Goal: Task Accomplishment & Management: Manage account settings

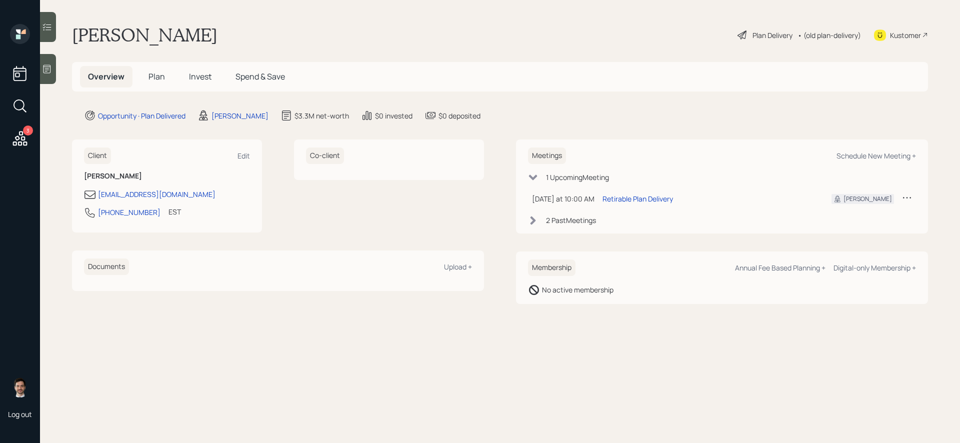
click at [154, 70] on h5 "Plan" at bounding box center [157, 77] width 33 height 22
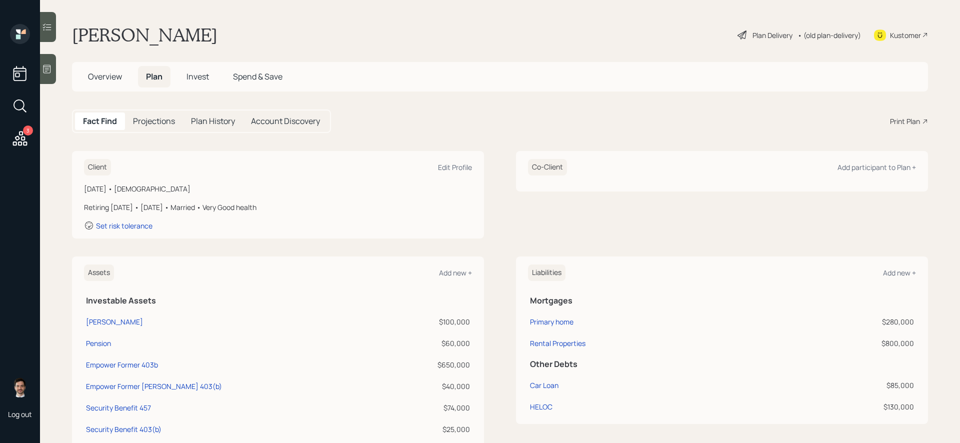
click at [753, 34] on div "Plan Delivery" at bounding box center [773, 35] width 40 height 11
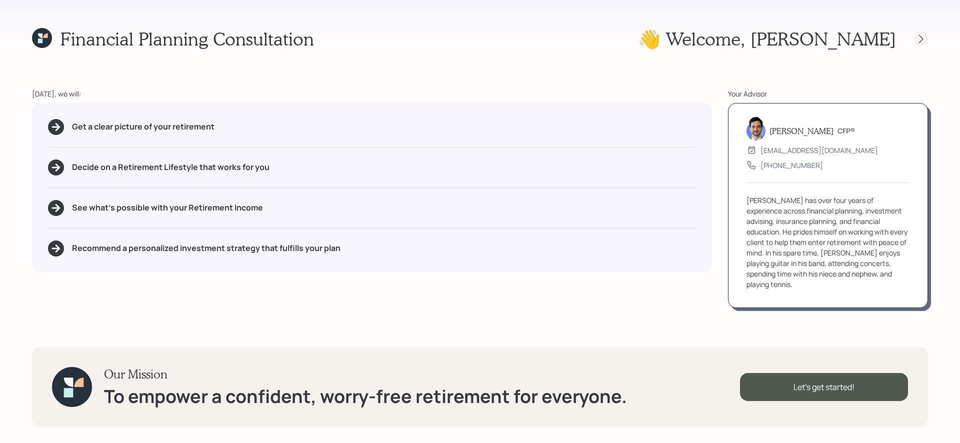
click at [923, 43] on icon at bounding box center [921, 39] width 10 height 10
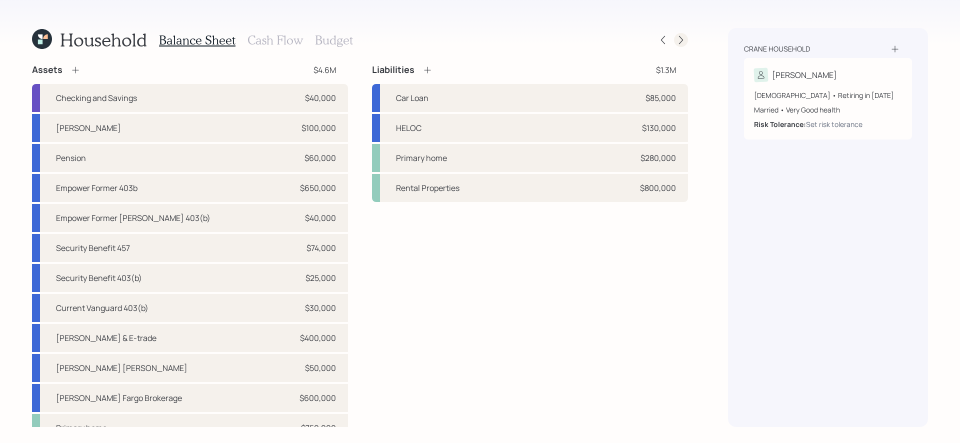
click at [686, 37] on icon at bounding box center [681, 40] width 10 height 10
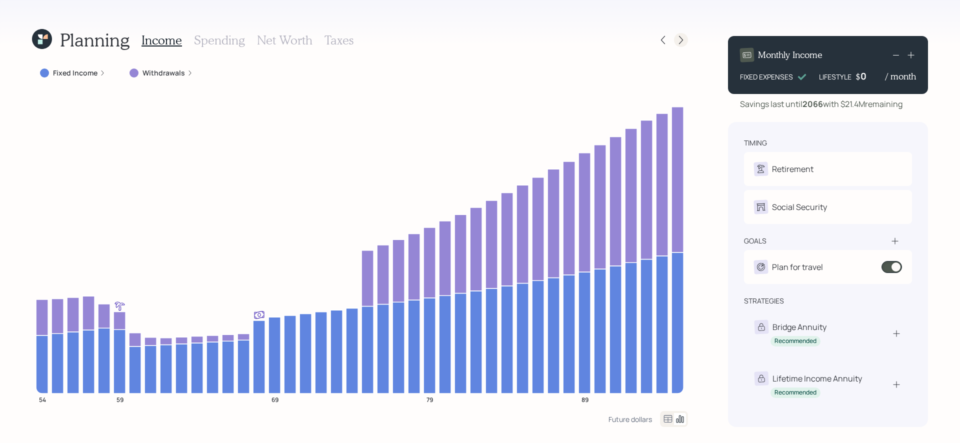
click at [682, 39] on icon at bounding box center [681, 40] width 10 height 10
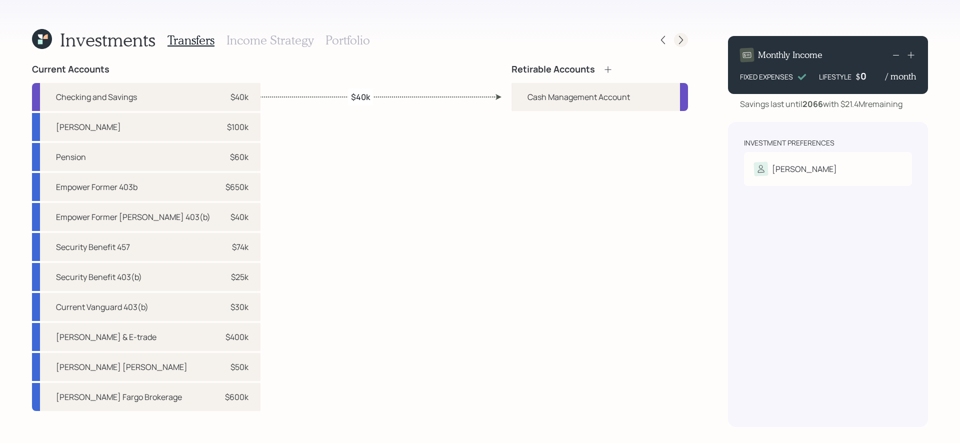
click at [680, 37] on icon at bounding box center [681, 40] width 4 height 9
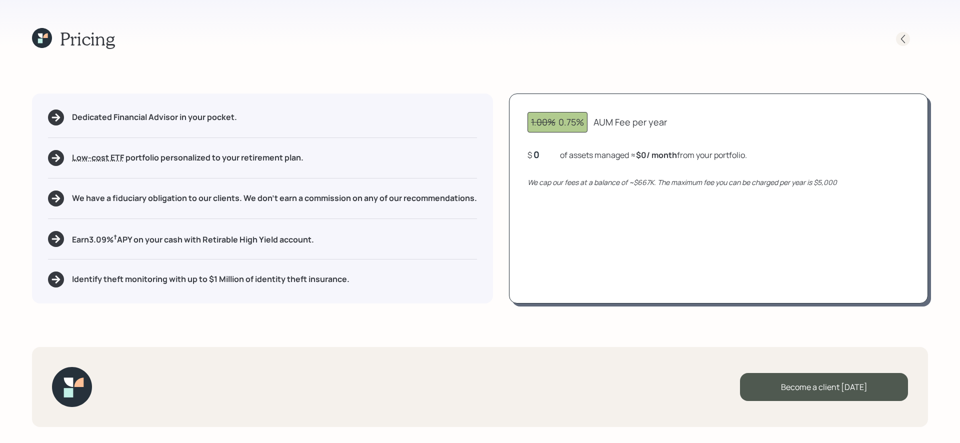
click at [902, 34] on icon at bounding box center [903, 39] width 10 height 10
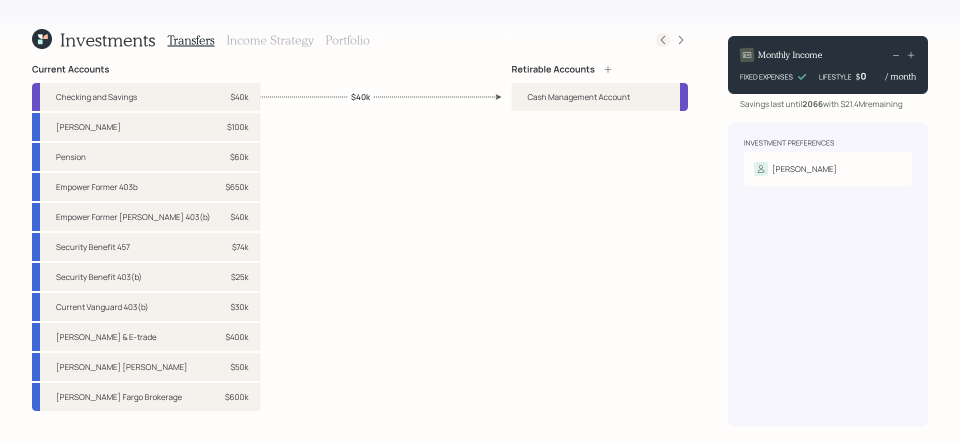
click at [660, 42] on icon at bounding box center [663, 40] width 10 height 10
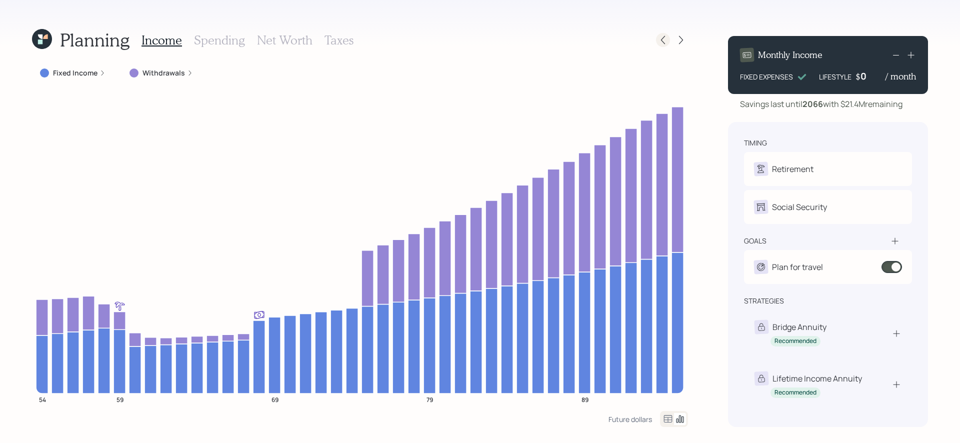
click at [659, 44] on icon at bounding box center [663, 40] width 10 height 10
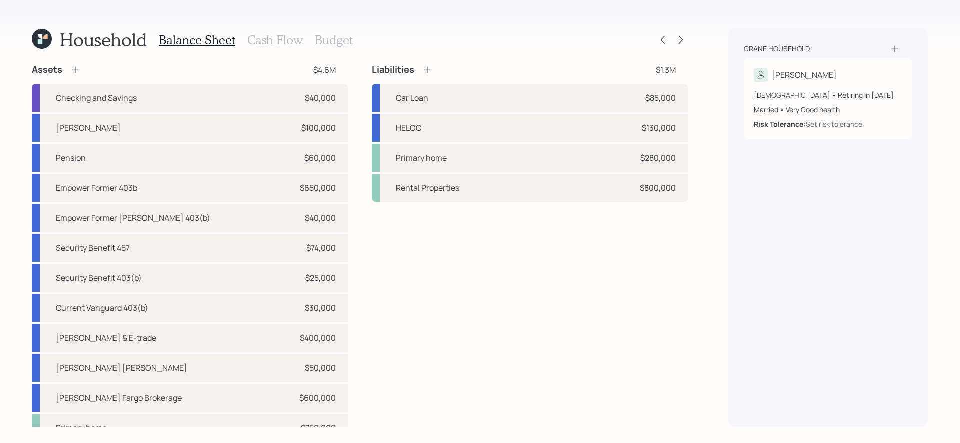
click at [277, 42] on h3 "Cash Flow" at bounding box center [276, 40] width 56 height 15
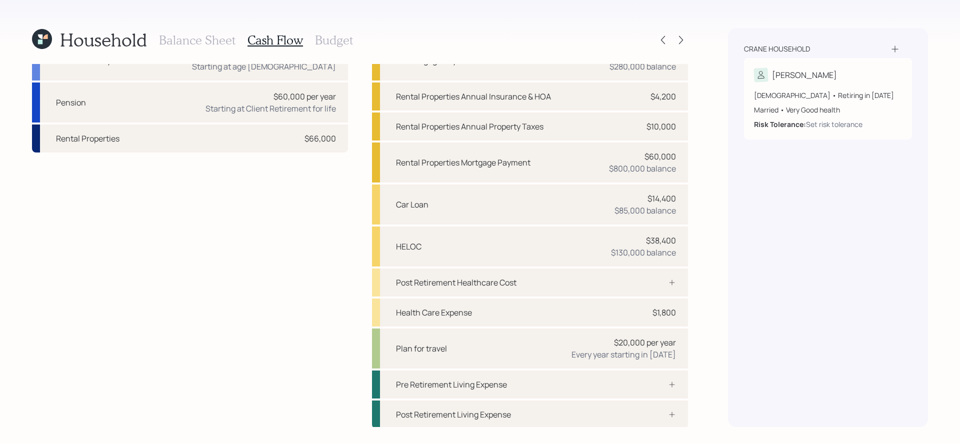
scroll to position [74, 0]
click at [528, 345] on div "Plan for travel $20,000 per year Every year starting in [DATE]" at bounding box center [530, 348] width 316 height 40
select select "1"
select select "2049"
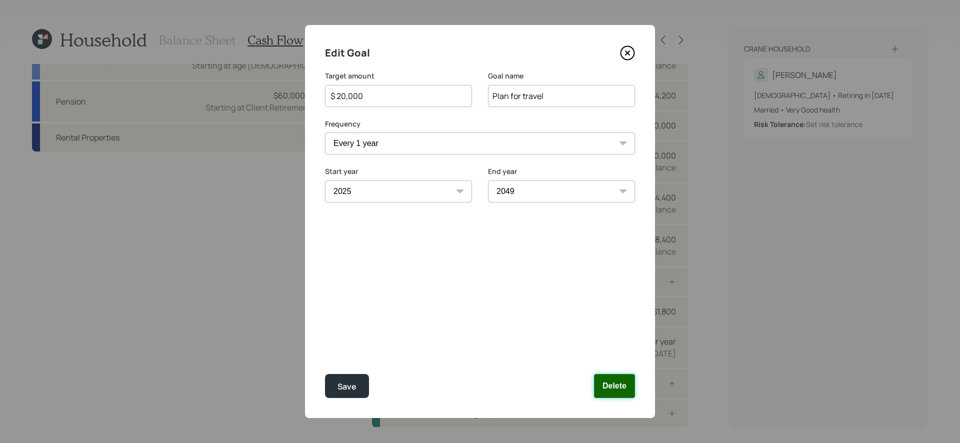
click at [615, 383] on button "Delete" at bounding box center [614, 386] width 41 height 24
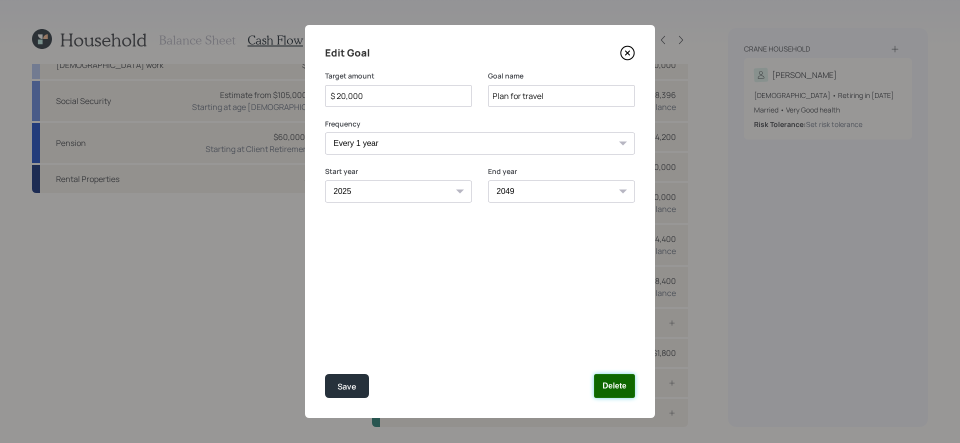
scroll to position [32, 0]
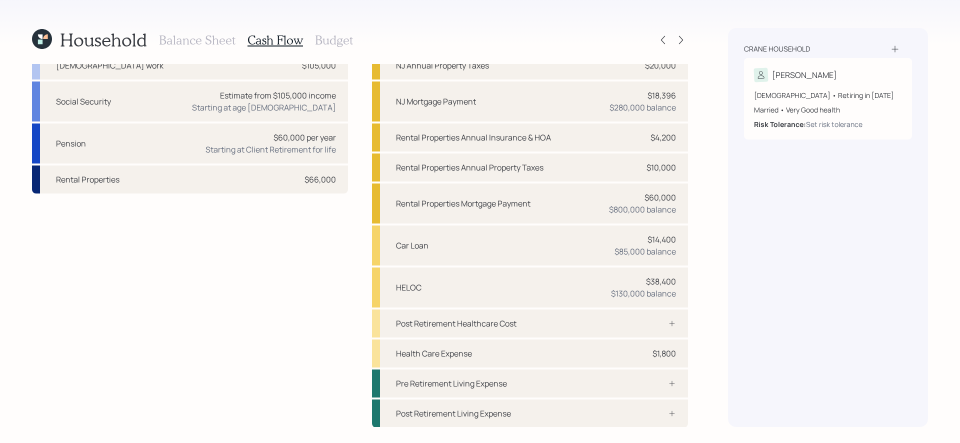
click at [332, 45] on h3 "Budget" at bounding box center [334, 40] width 38 height 15
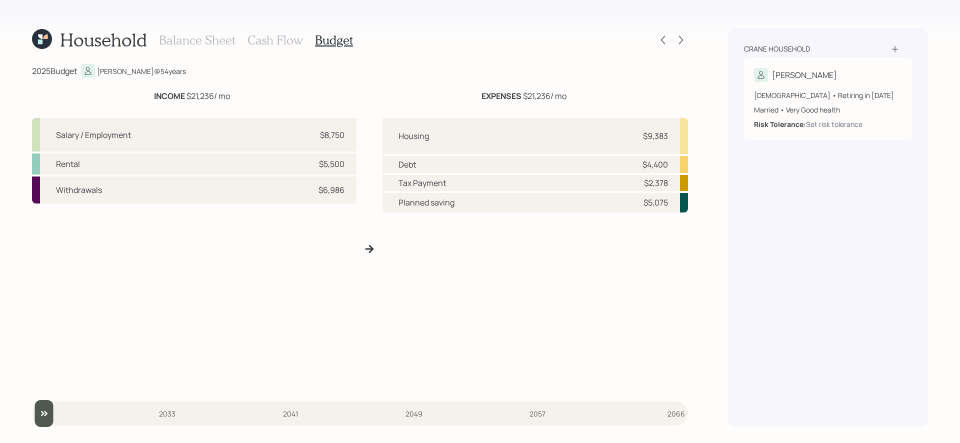
click at [281, 40] on h3 "Cash Flow" at bounding box center [276, 40] width 56 height 15
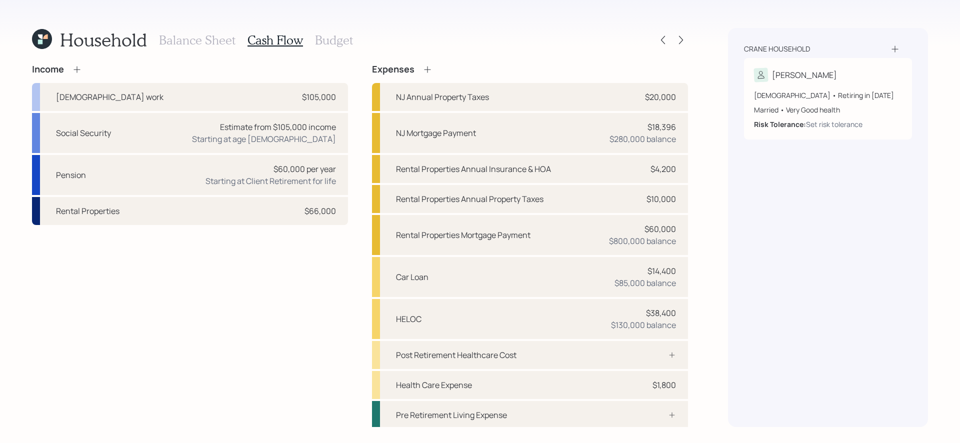
click at [327, 45] on h3 "Budget" at bounding box center [334, 40] width 38 height 15
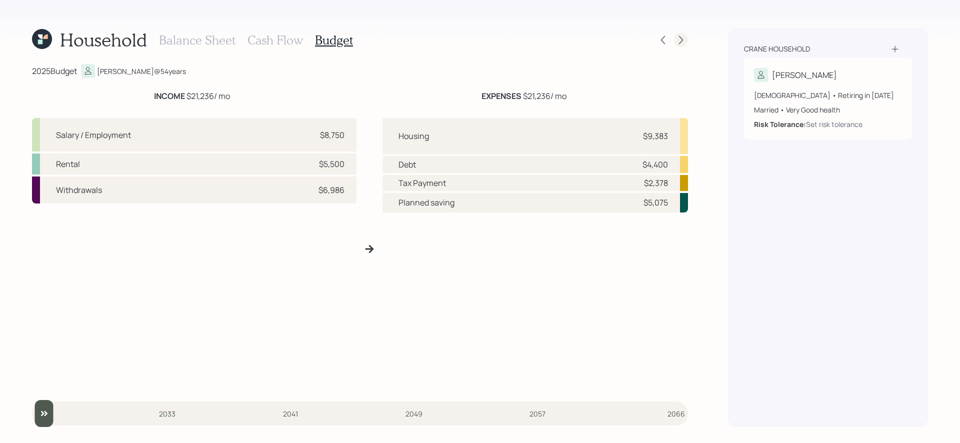
click at [682, 36] on icon at bounding box center [681, 40] width 10 height 10
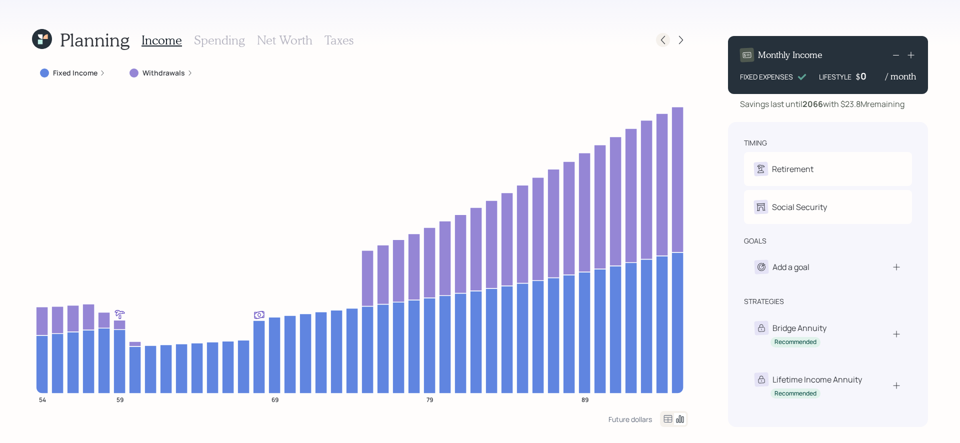
click at [665, 37] on icon at bounding box center [663, 40] width 10 height 10
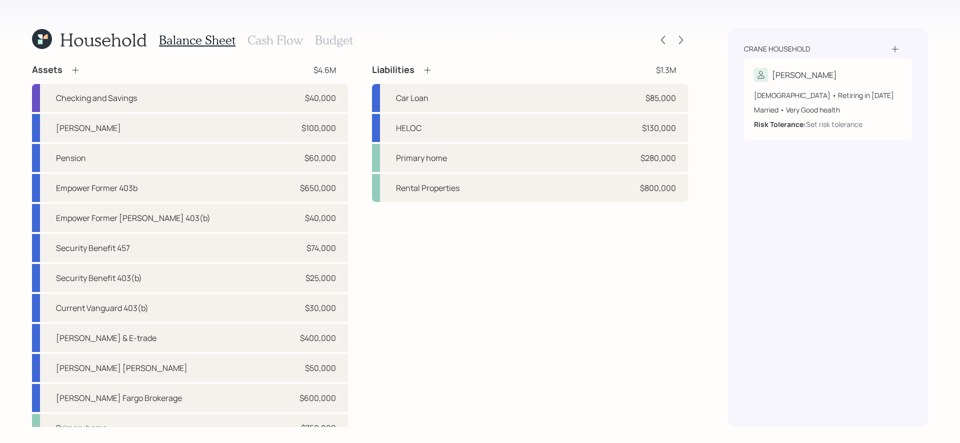
click at [288, 43] on h3 "Cash Flow" at bounding box center [276, 40] width 56 height 15
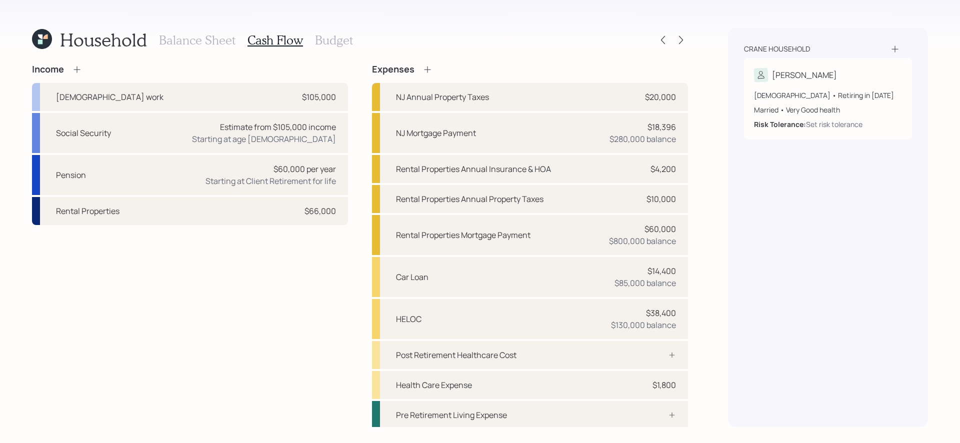
click at [344, 44] on h3 "Budget" at bounding box center [334, 40] width 38 height 15
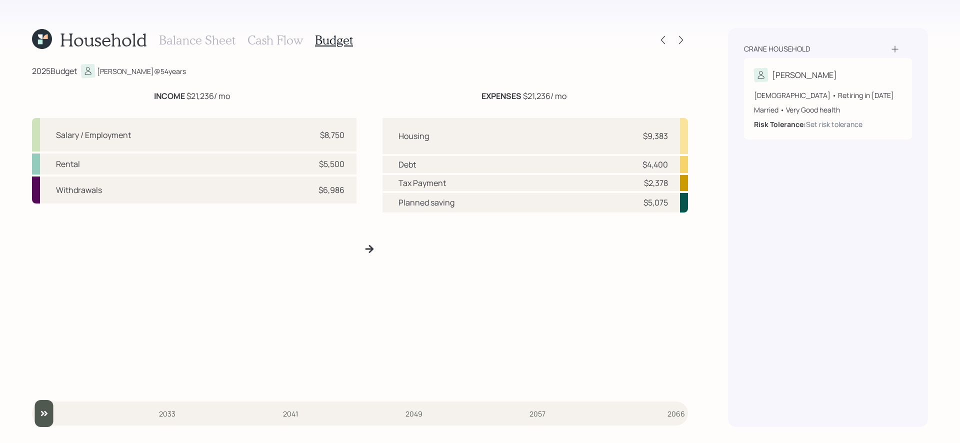
click at [281, 38] on h3 "Cash Flow" at bounding box center [276, 40] width 56 height 15
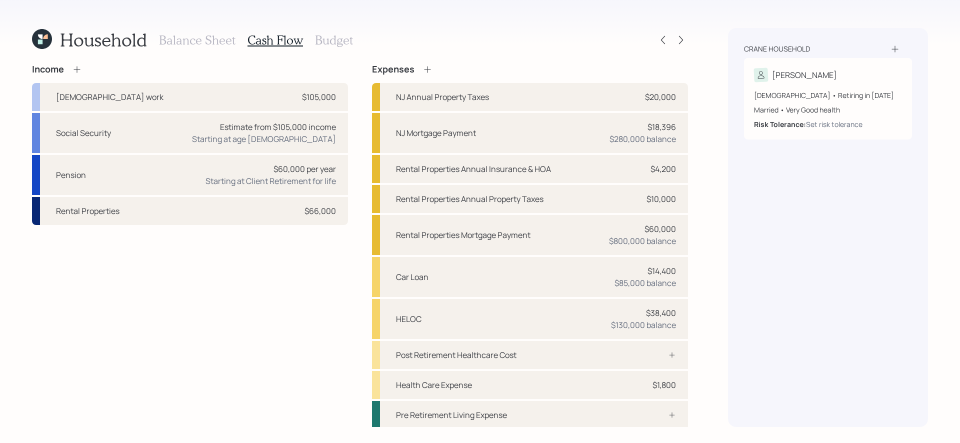
click at [431, 68] on icon at bounding box center [428, 70] width 10 height 10
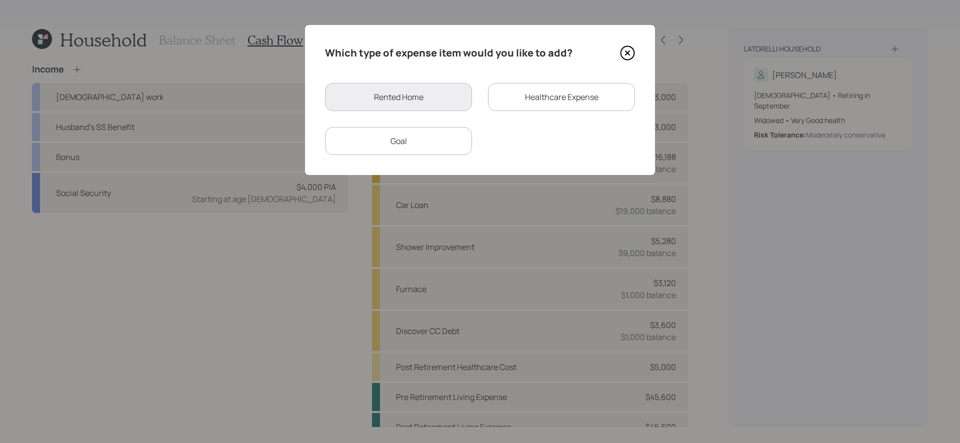
click at [407, 147] on div "Goal" at bounding box center [398, 141] width 147 height 28
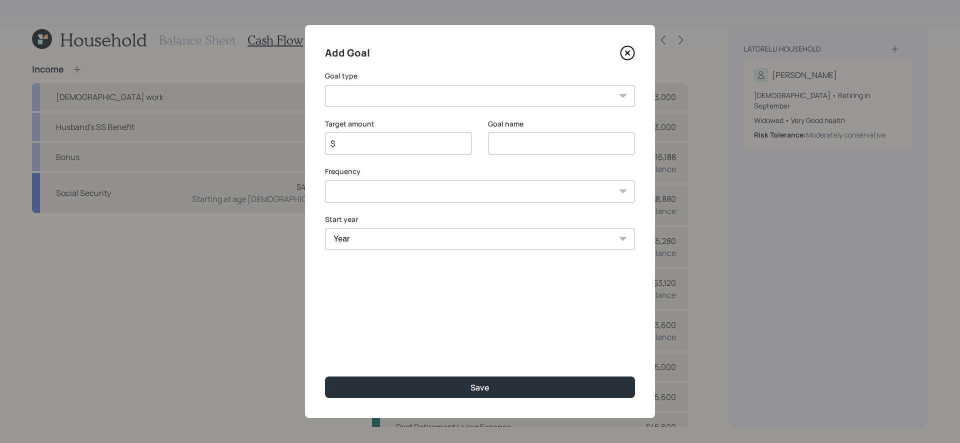
click at [408, 100] on select "Create an emergency fund Donate to charity Purchase a home Make a purchase Supp…" at bounding box center [480, 96] width 310 height 22
select select "vacation"
type input "Plan for travel"
click at [433, 144] on input "$" at bounding box center [395, 144] width 130 height 12
type input "$ 20,000"
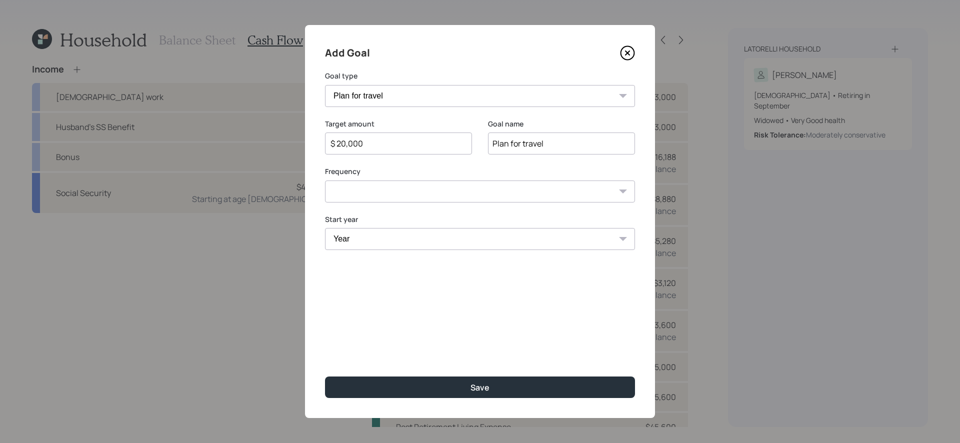
type input "o"
type input "Plan for Travel"
select select "1"
select select "2025"
select select "2049"
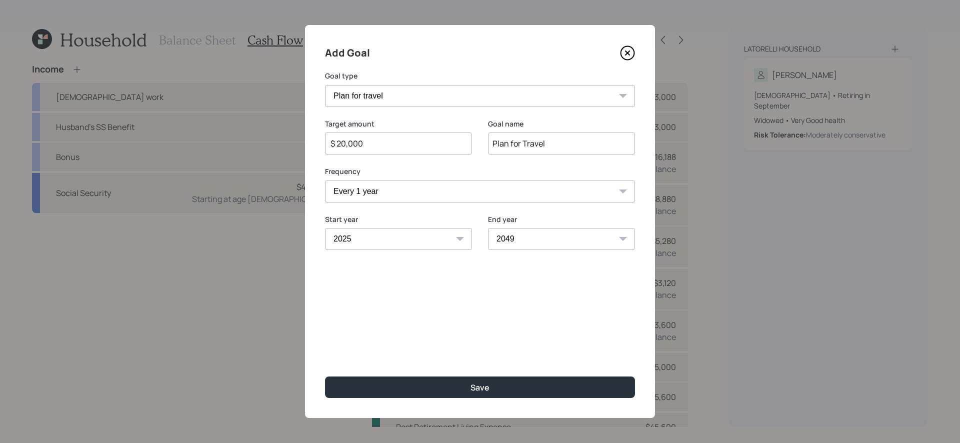
click at [325, 377] on button "Save" at bounding box center [480, 388] width 310 height 22
type input "$"
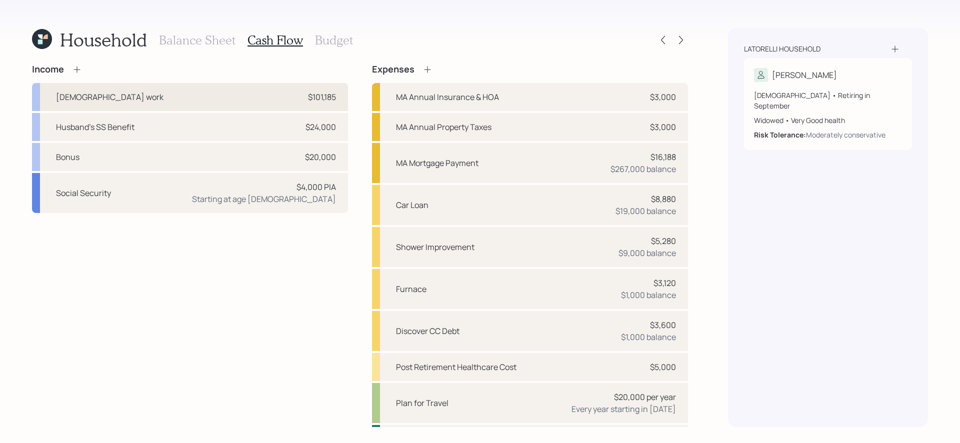
click at [258, 94] on div "[DEMOGRAPHIC_DATA] work $101,185" at bounding box center [190, 97] width 316 height 28
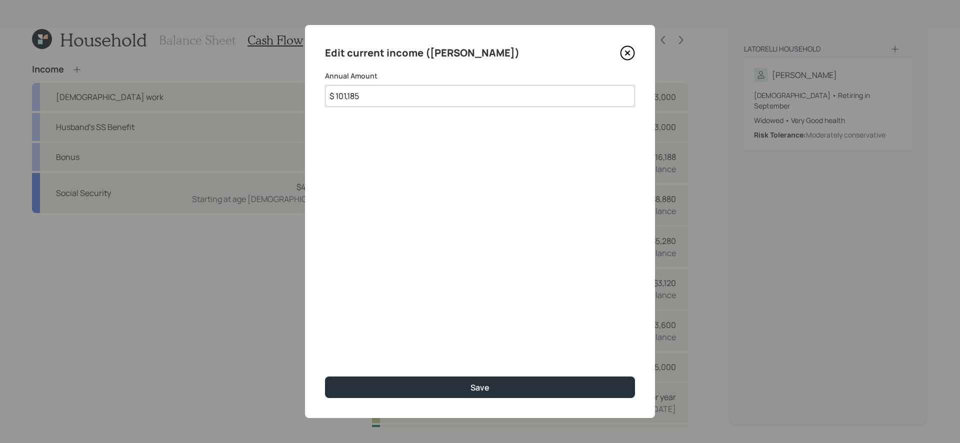
click at [627, 56] on icon at bounding box center [627, 53] width 15 height 15
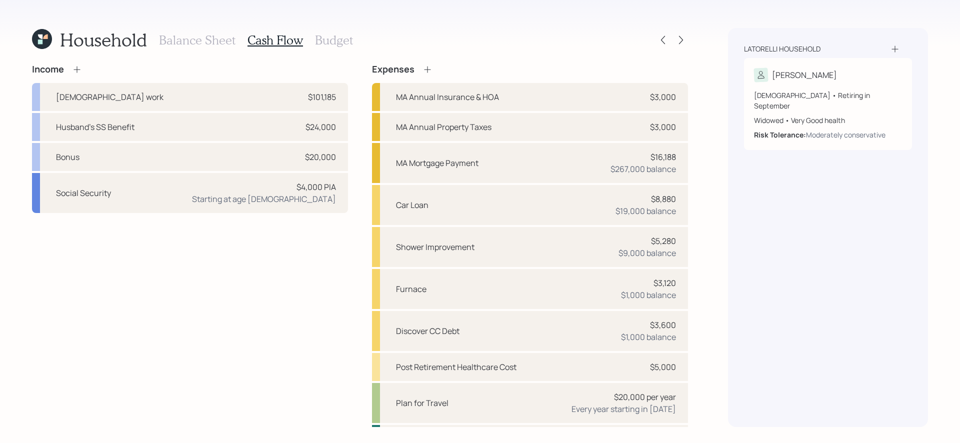
click at [47, 47] on icon at bounding box center [42, 39] width 20 height 20
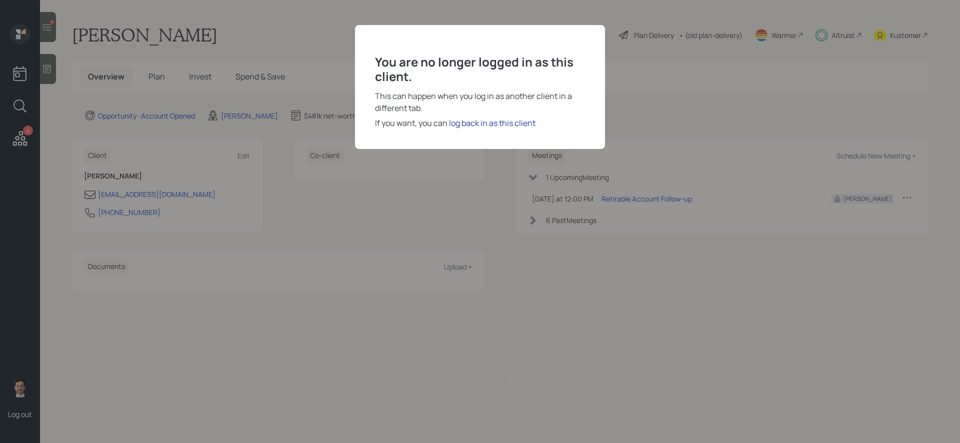
click at [489, 125] on div "log back in as this client" at bounding box center [492, 123] width 87 height 12
